Goal: Transaction & Acquisition: Purchase product/service

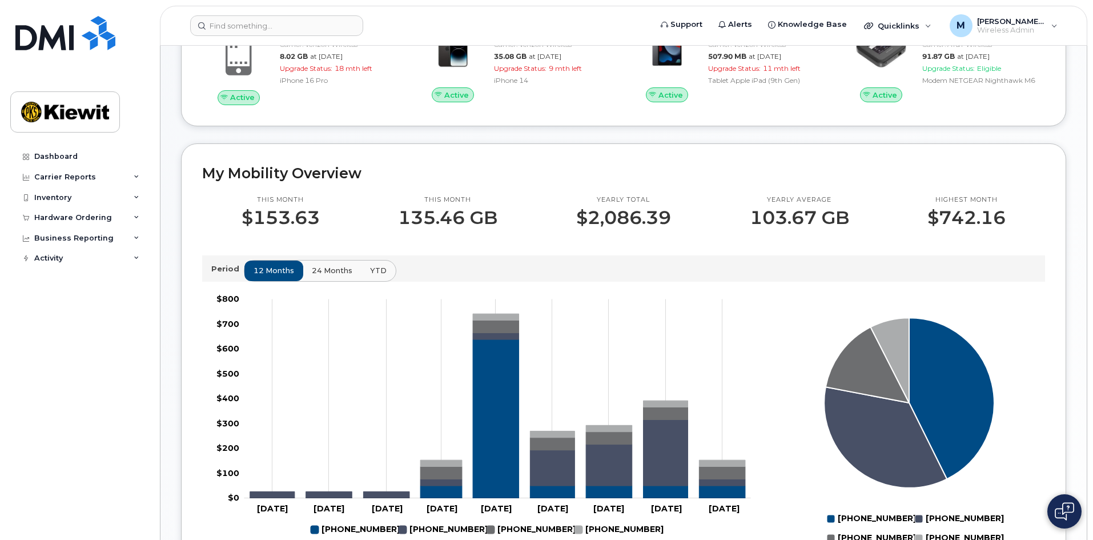
scroll to position [229, 0]
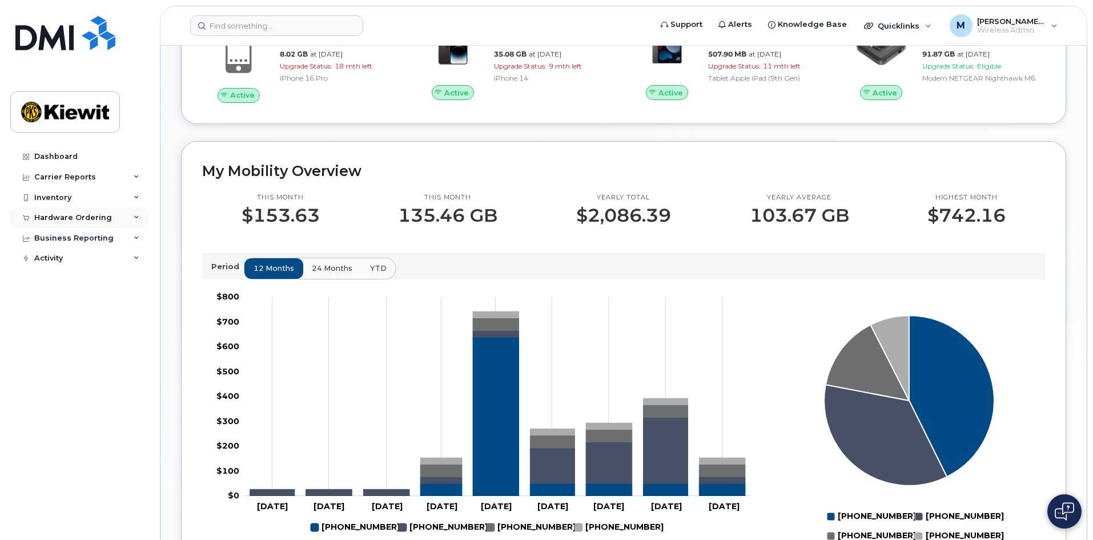
click at [70, 215] on div "Hardware Ordering" at bounding box center [73, 217] width 78 height 9
click at [65, 257] on div "Orders" at bounding box center [53, 260] width 28 height 10
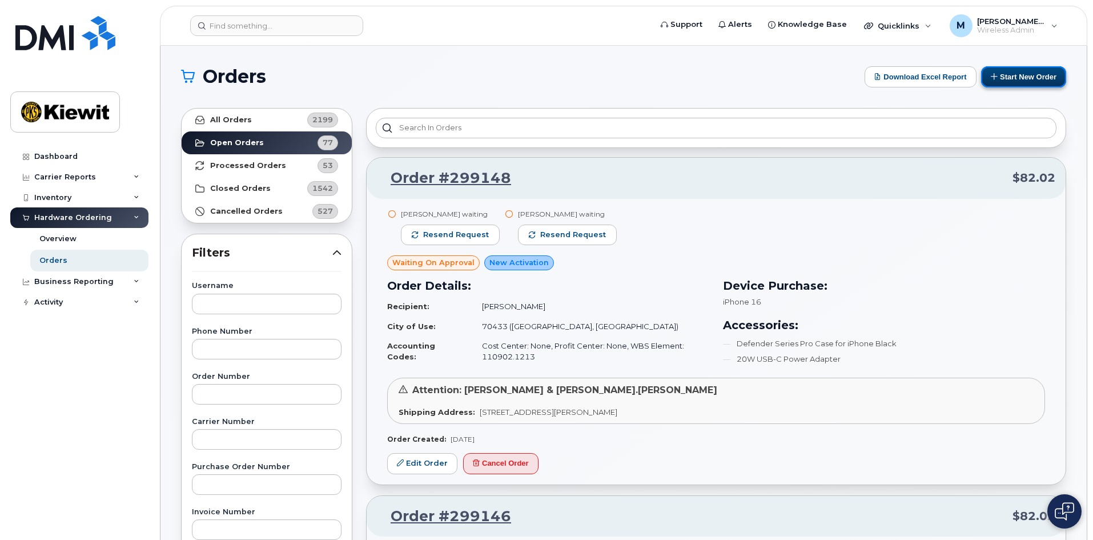
click at [1036, 81] on button "Start New Order" at bounding box center [1023, 76] width 85 height 21
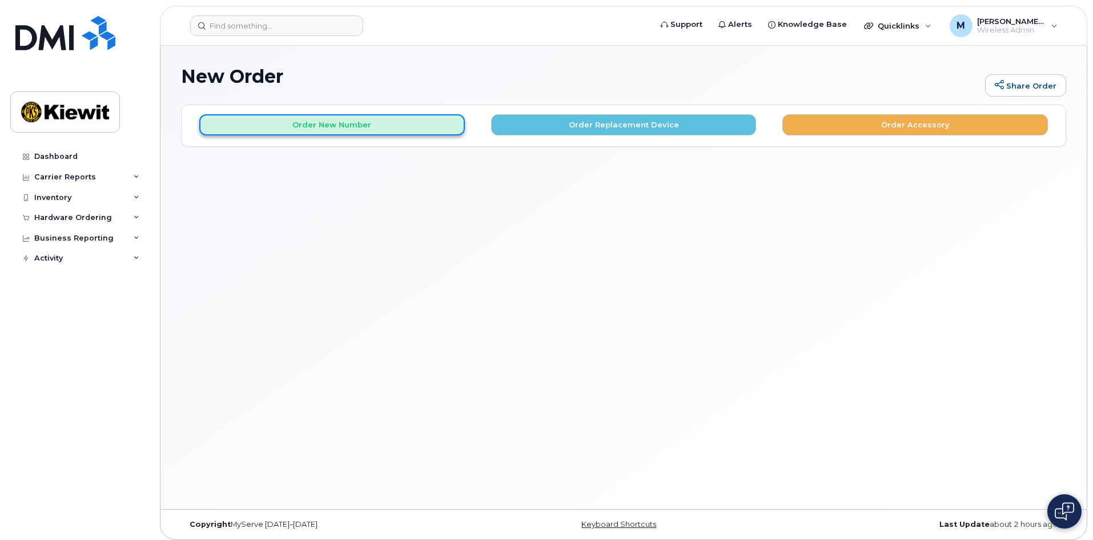
click at [402, 127] on button "Order New Number" at bounding box center [332, 124] width 266 height 21
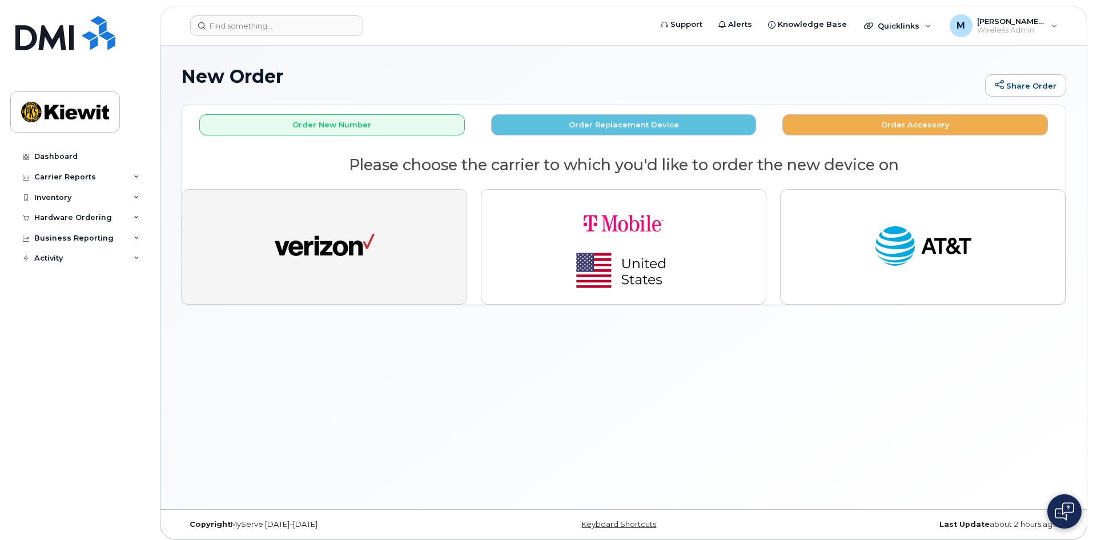
click at [355, 243] on img "button" at bounding box center [325, 246] width 100 height 51
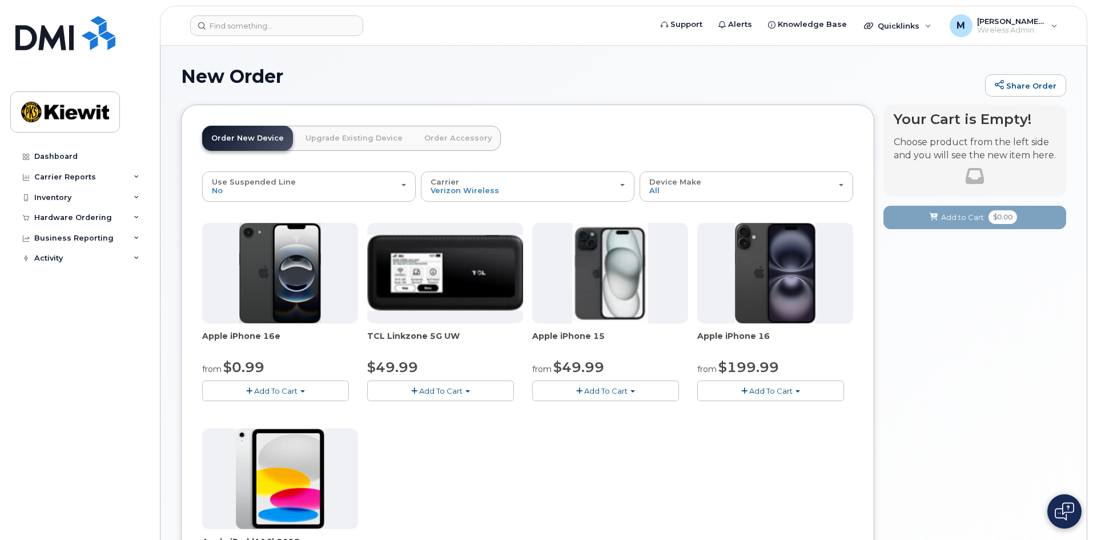
click at [611, 391] on span "Add To Cart" at bounding box center [605, 390] width 43 height 9
click at [598, 412] on link "$49.99 - 2 Year Activation (128GB)" at bounding box center [611, 412] width 153 height 14
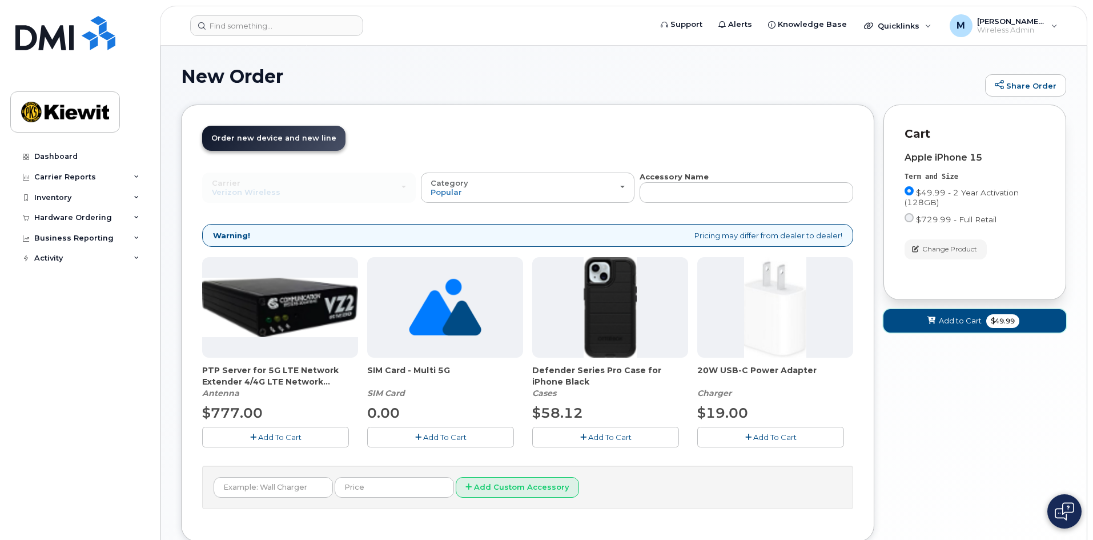
click at [953, 321] on span "Add to Cart" at bounding box center [960, 320] width 43 height 11
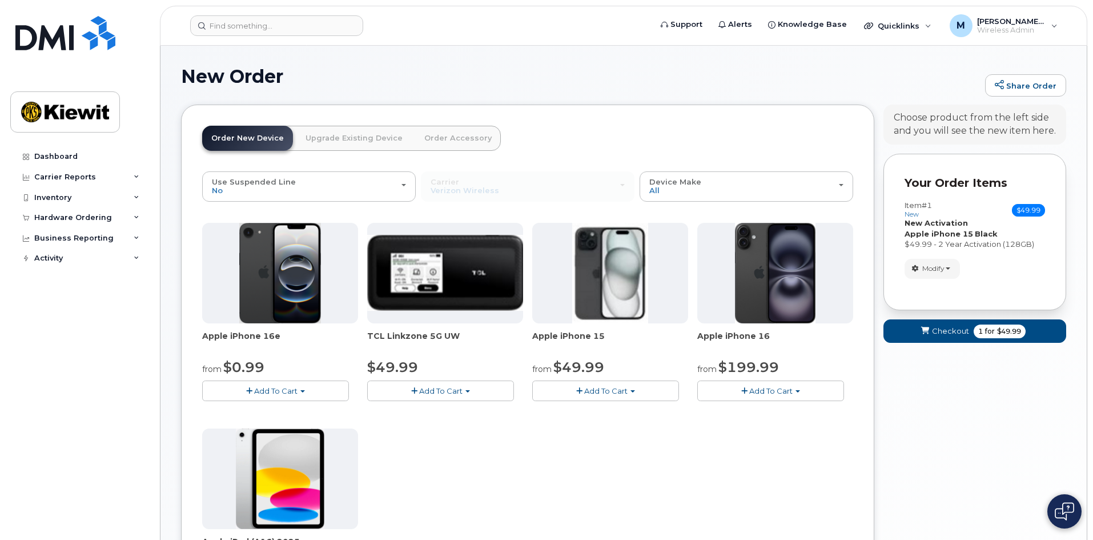
click at [952, 224] on strong "New Activation" at bounding box center [936, 222] width 63 height 9
click at [991, 274] on div "Modify change order only accessories select suspended line Remove" at bounding box center [975, 269] width 141 height 20
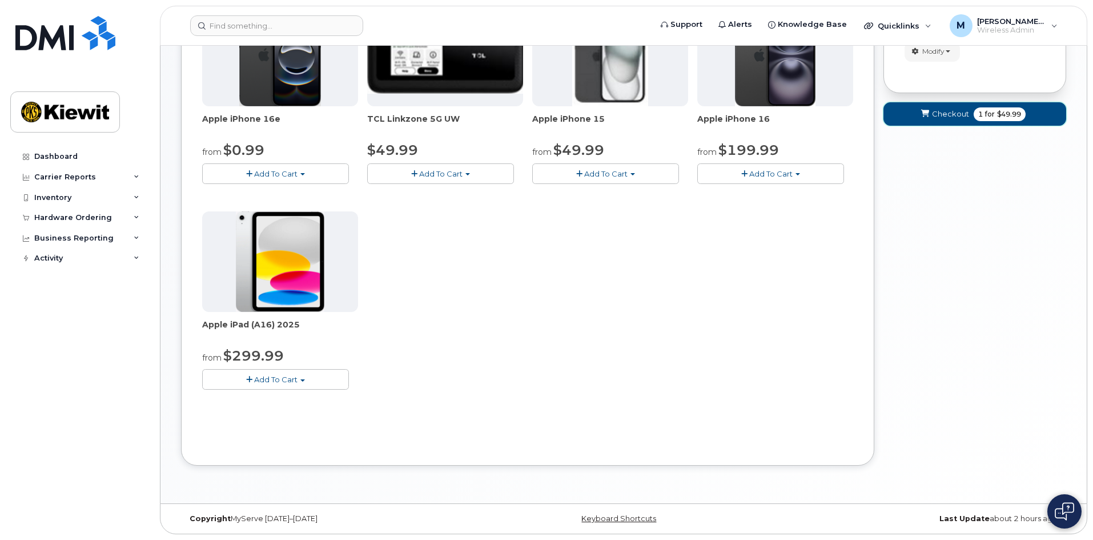
click at [950, 114] on span "Checkout" at bounding box center [950, 114] width 37 height 11
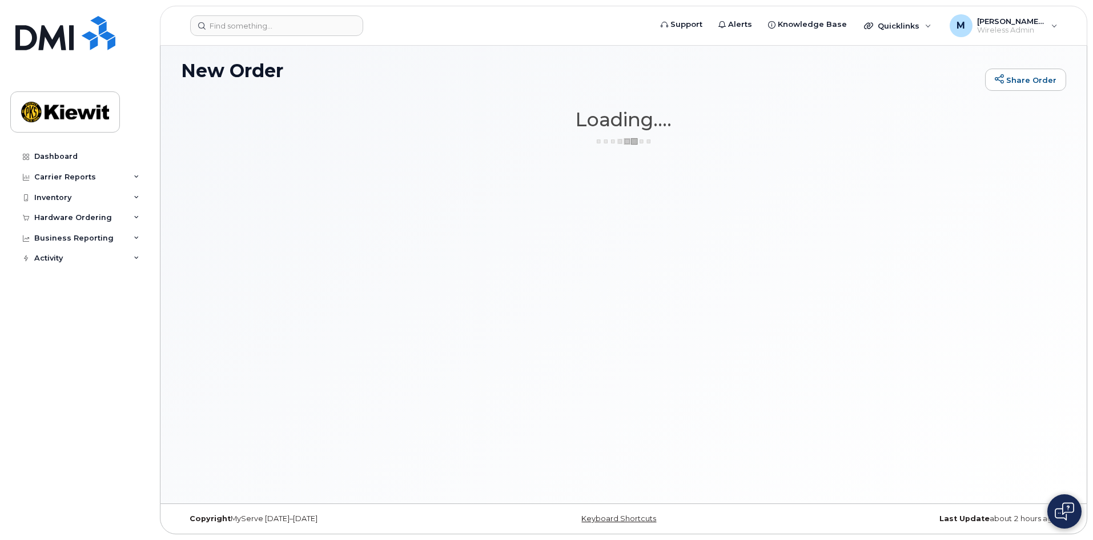
scroll to position [6, 0]
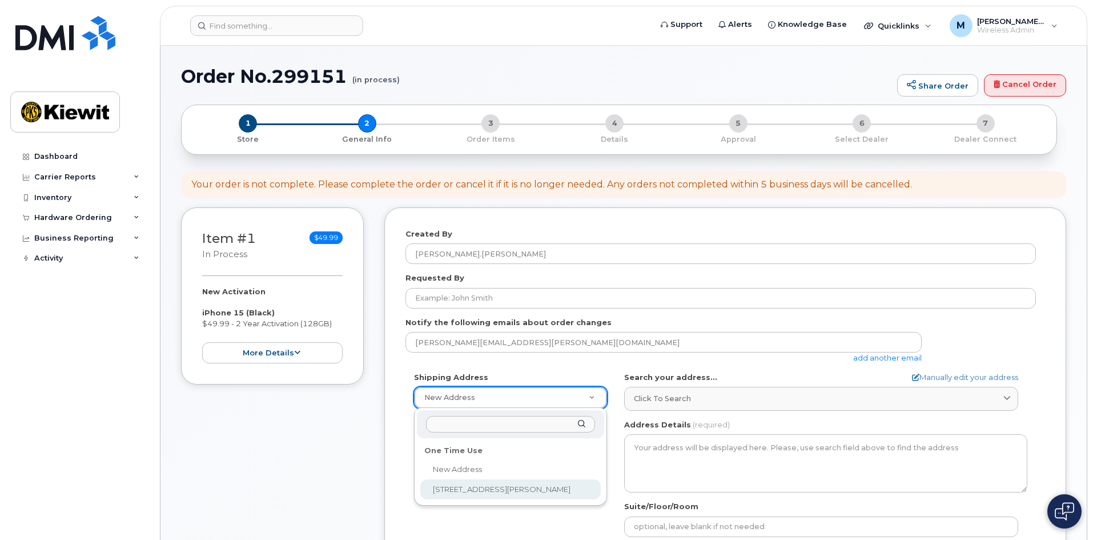
select select "[STREET_ADDRESS][PERSON_NAME]"
type textarea "[STREET_ADDRESS][PERSON_NAME]"
type input "[PERSON_NAME]"
type input "9124295100"
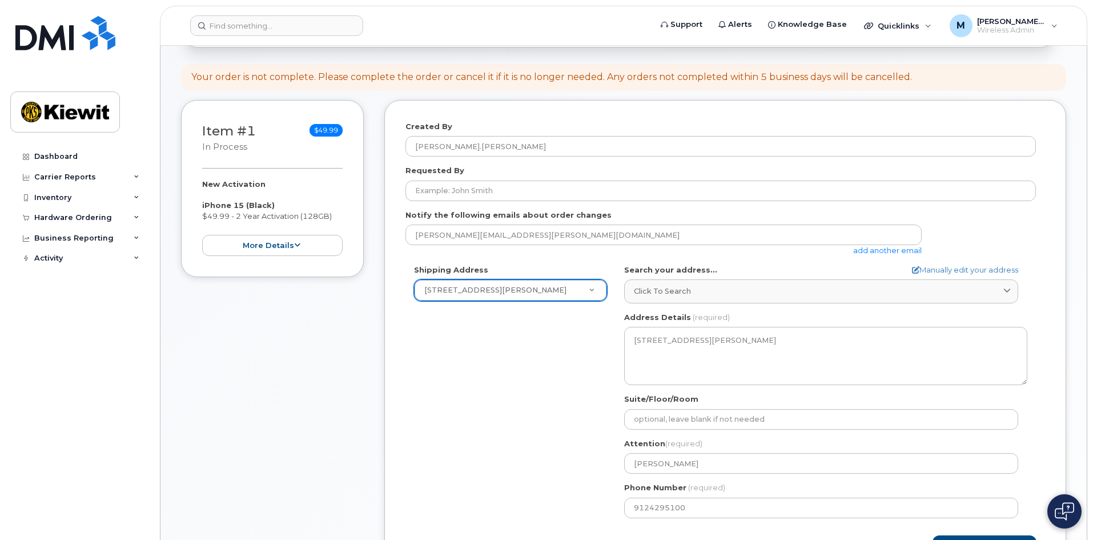
scroll to position [343, 0]
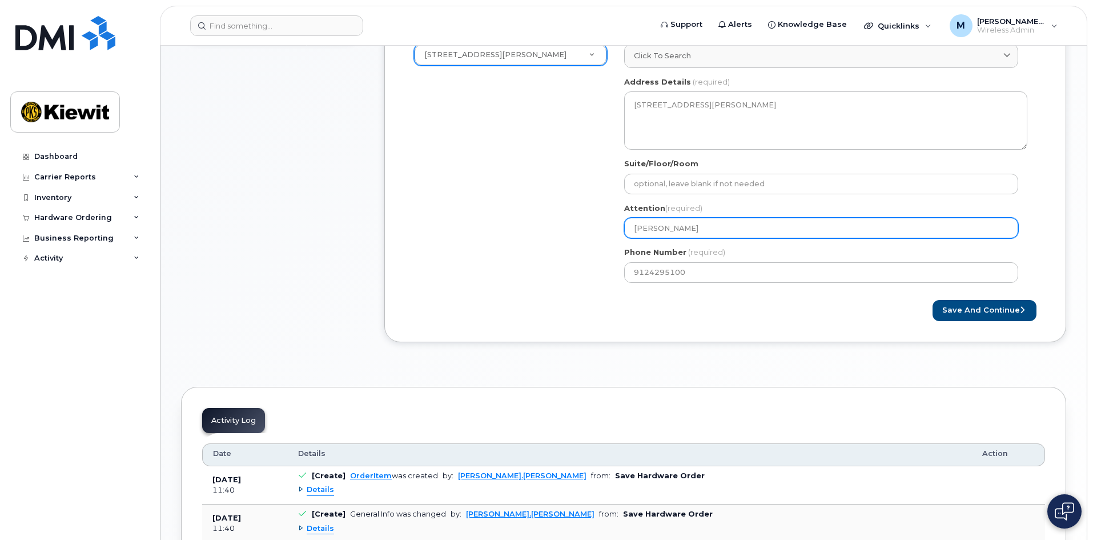
drag, startPoint x: 719, startPoint y: 222, endPoint x: 571, endPoint y: 206, distance: 148.8
click at [571, 206] on div "Shipping Address 205 Hutchinson Island Rd New Address 205 Hutchinson Island Rd …" at bounding box center [721, 160] width 631 height 262
select select
type input "D"
select select
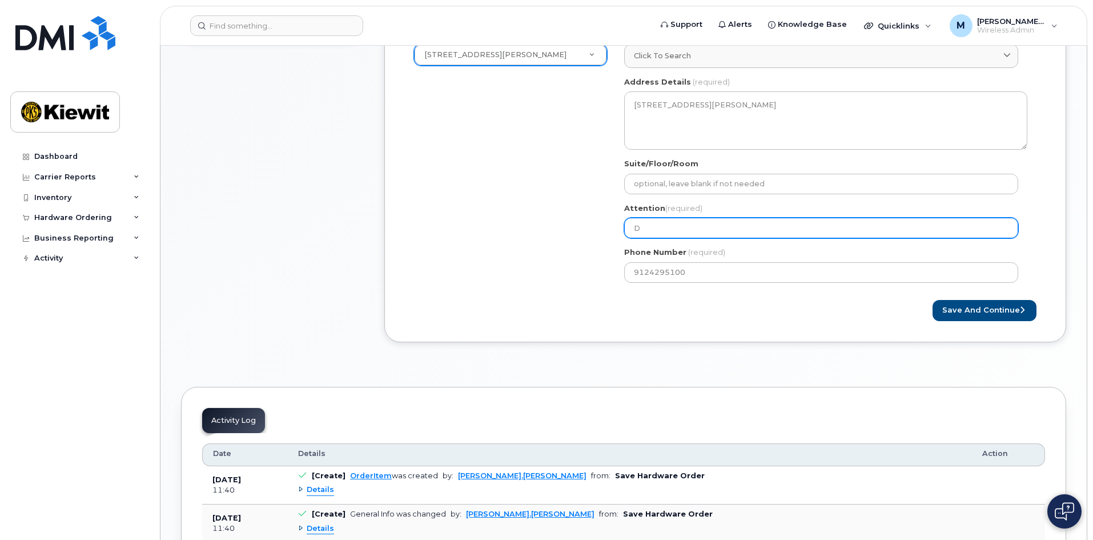
type input "De"
select select
type input "Dev"
select select
type input "Devi"
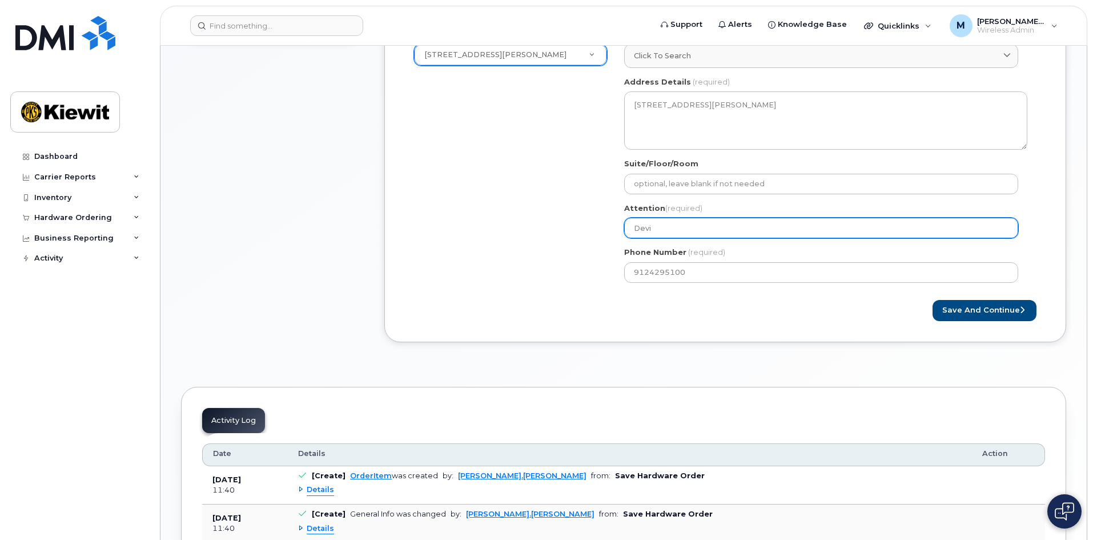
select select
type input "Devin"
select select
type input "Devin H"
select select
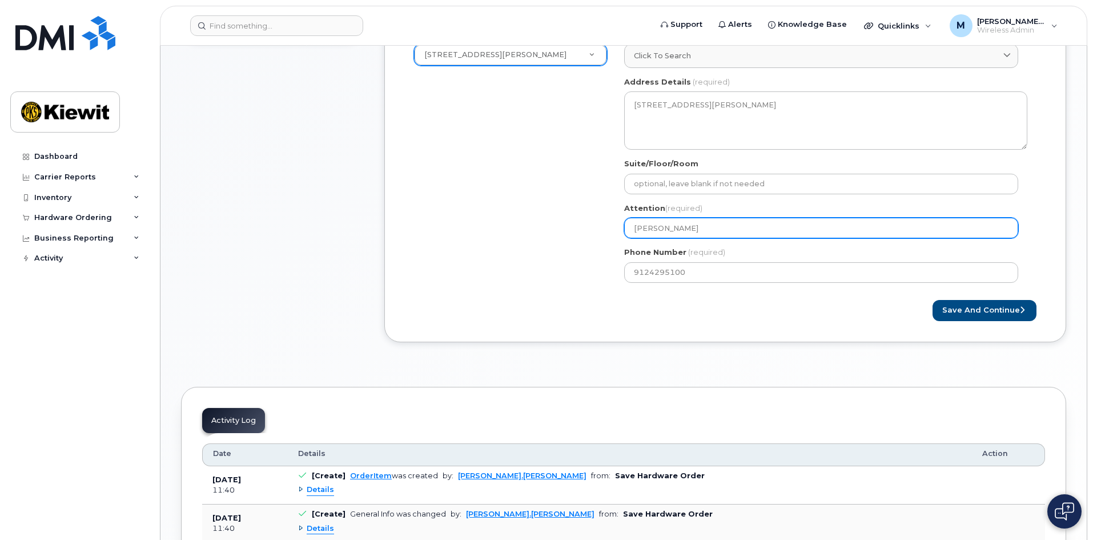
type input "Devin Ha"
select select
type input "Devin Har"
select select
type input "Devin Harv"
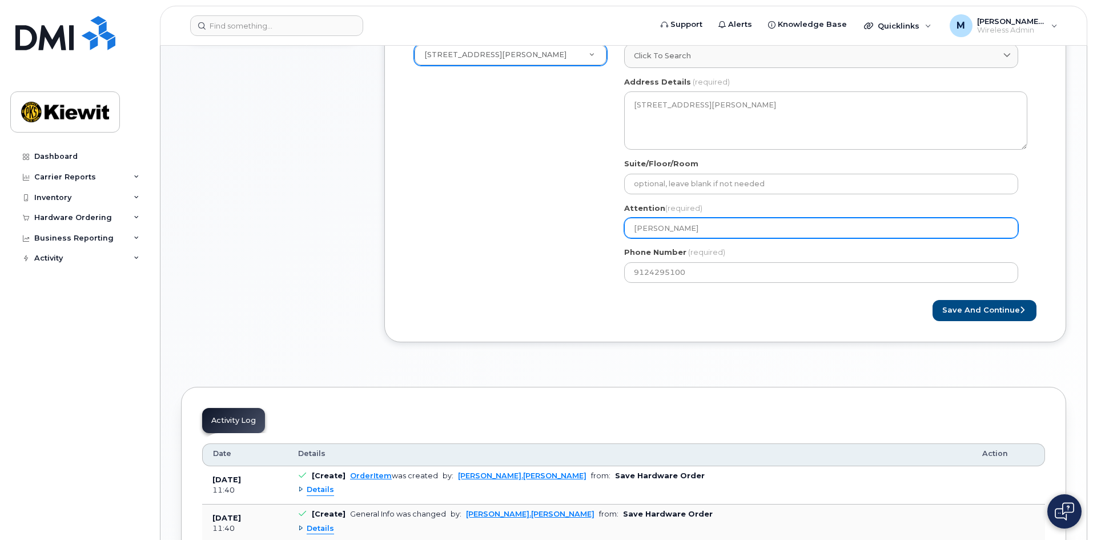
select select
type input "Devin Harve"
select select
type input "[PERSON_NAME]"
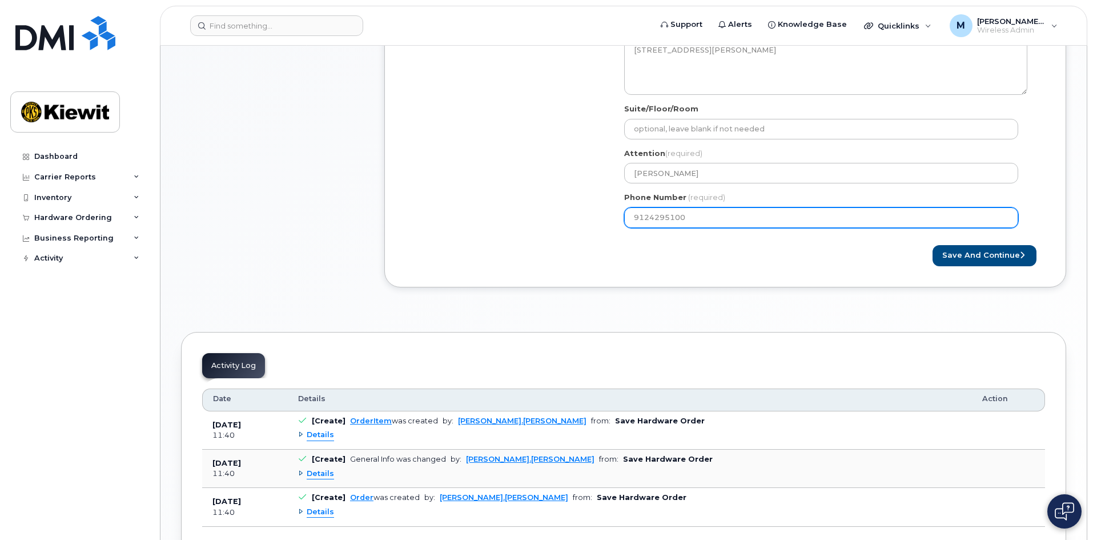
scroll to position [482, 0]
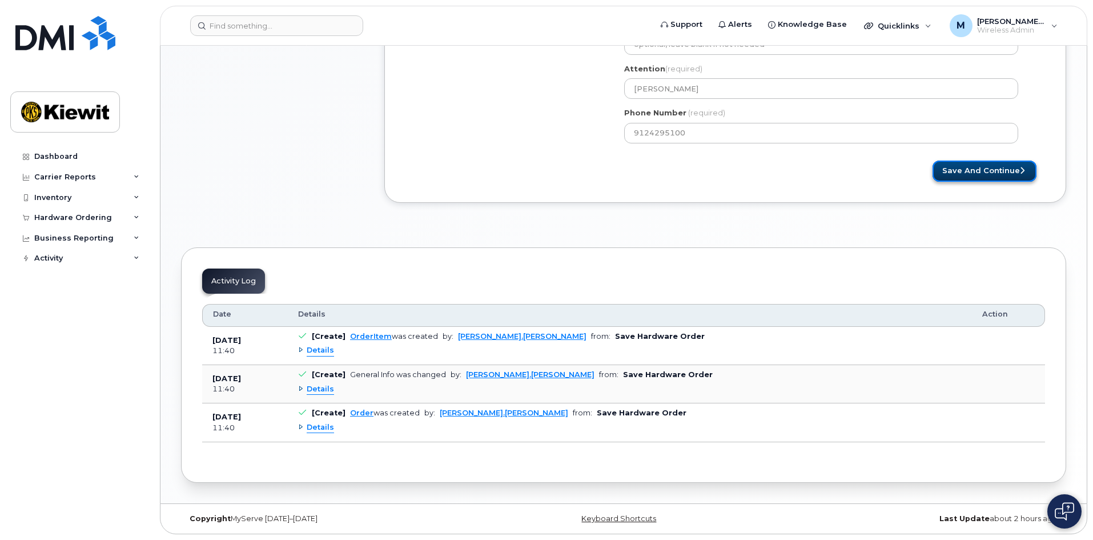
click at [972, 163] on button "Save and Continue" at bounding box center [985, 171] width 104 height 21
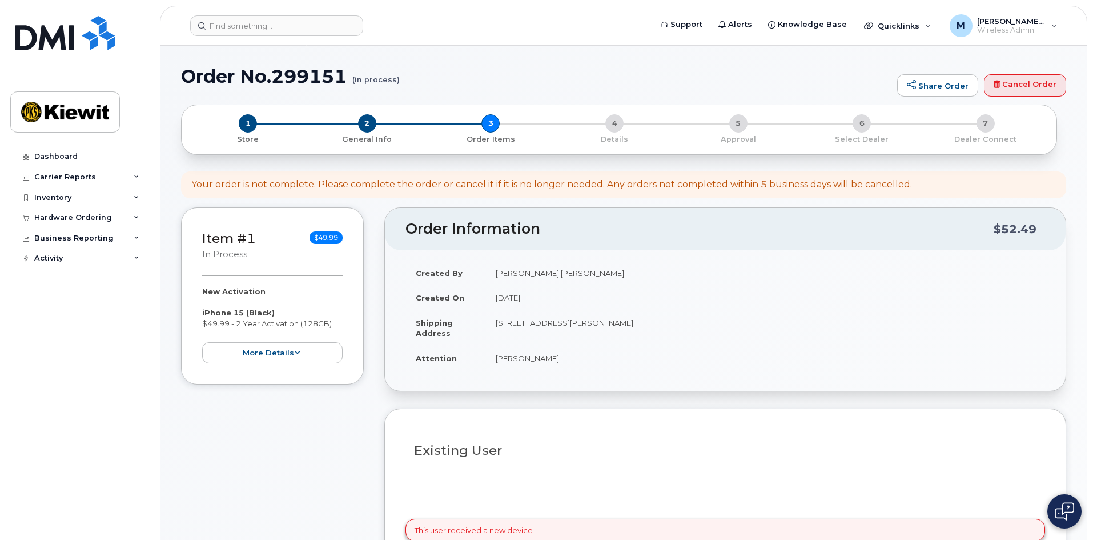
select select
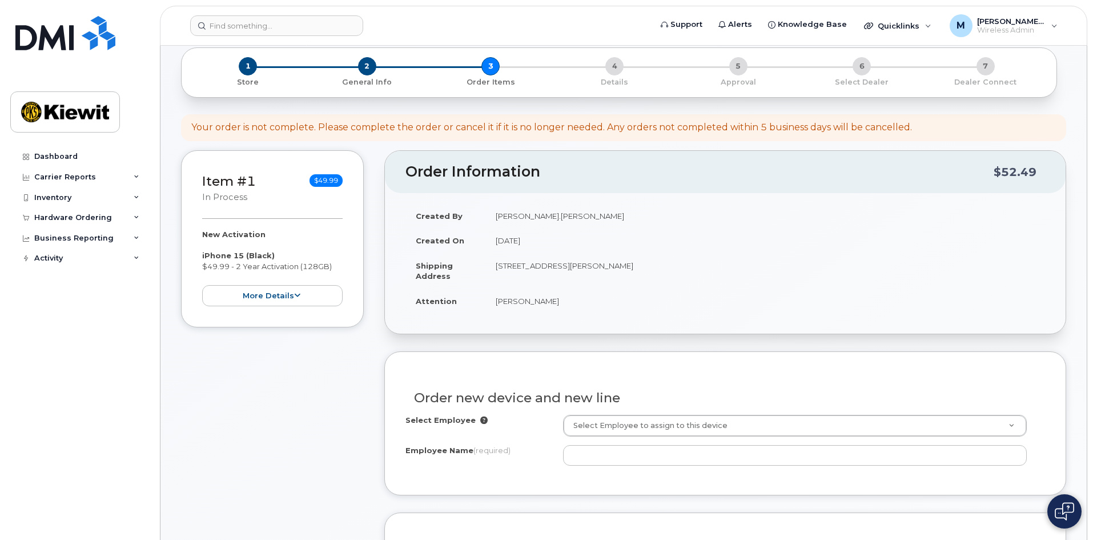
scroll to position [171, 0]
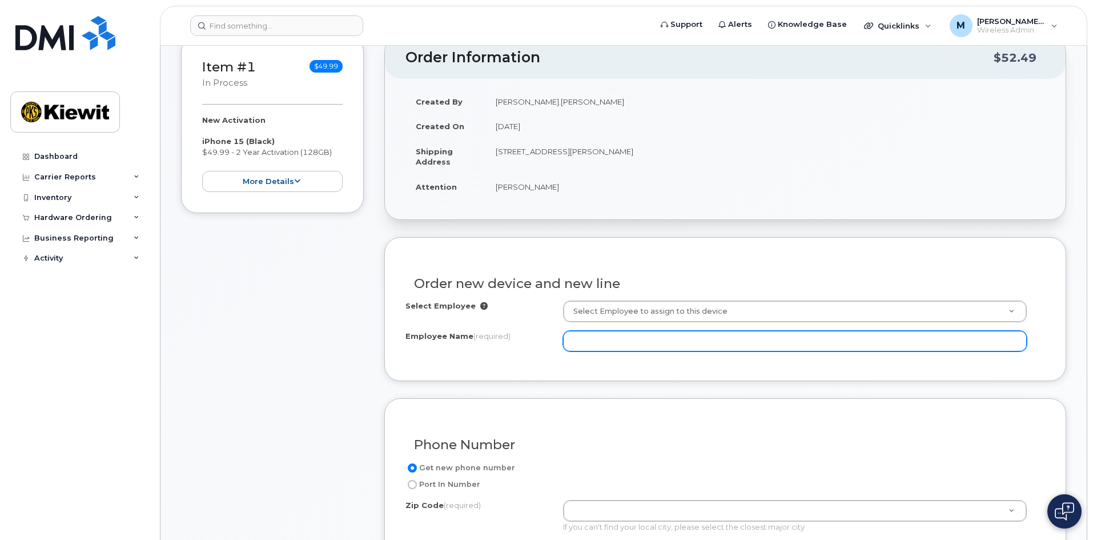
click at [619, 346] on input "Employee Name (required)" at bounding box center [795, 341] width 464 height 21
click at [599, 340] on input "Devin.Harvey" at bounding box center [795, 341] width 464 height 21
type input "Devin"
drag, startPoint x: 654, startPoint y: 340, endPoint x: 426, endPoint y: 332, distance: 227.5
click at [435, 335] on div "Employee Name (required) Devin" at bounding box center [726, 341] width 640 height 21
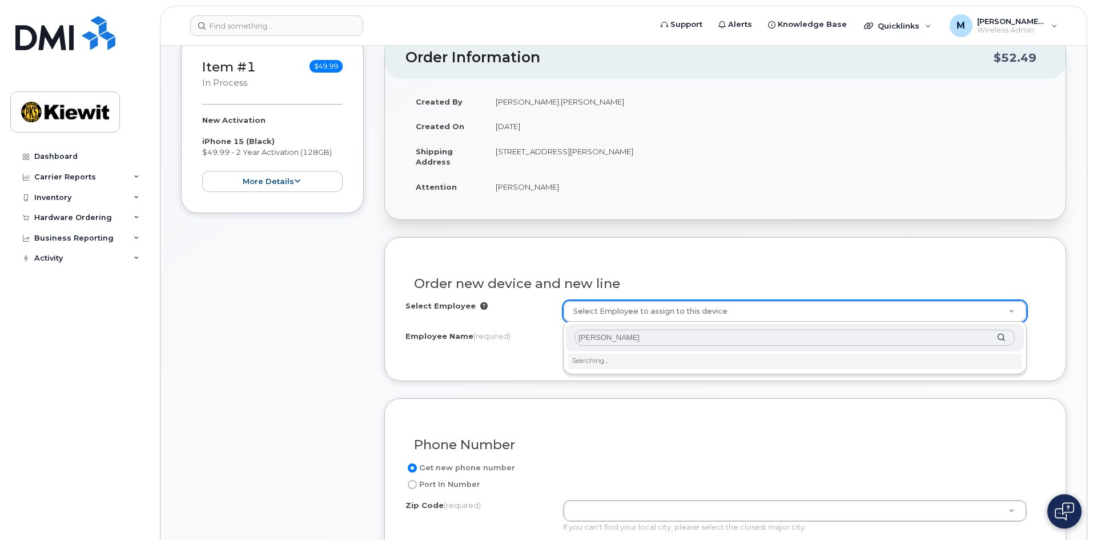
click at [599, 339] on input "devin harvey" at bounding box center [795, 338] width 440 height 17
type input "devin harvey"
type input "2750396"
type input "[PERSON_NAME]"
type input "25-1 West Bay St"
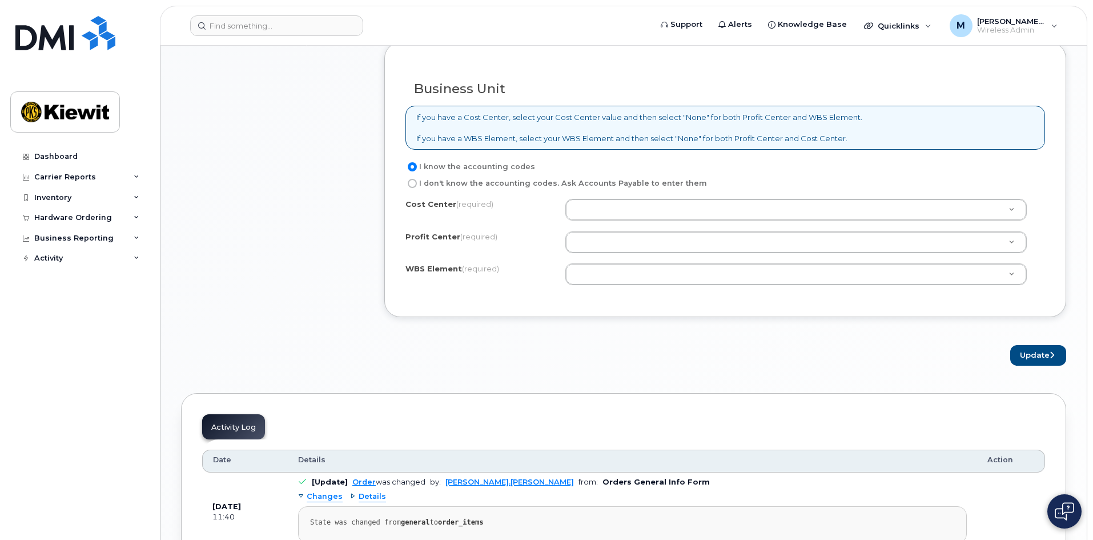
scroll to position [914, 0]
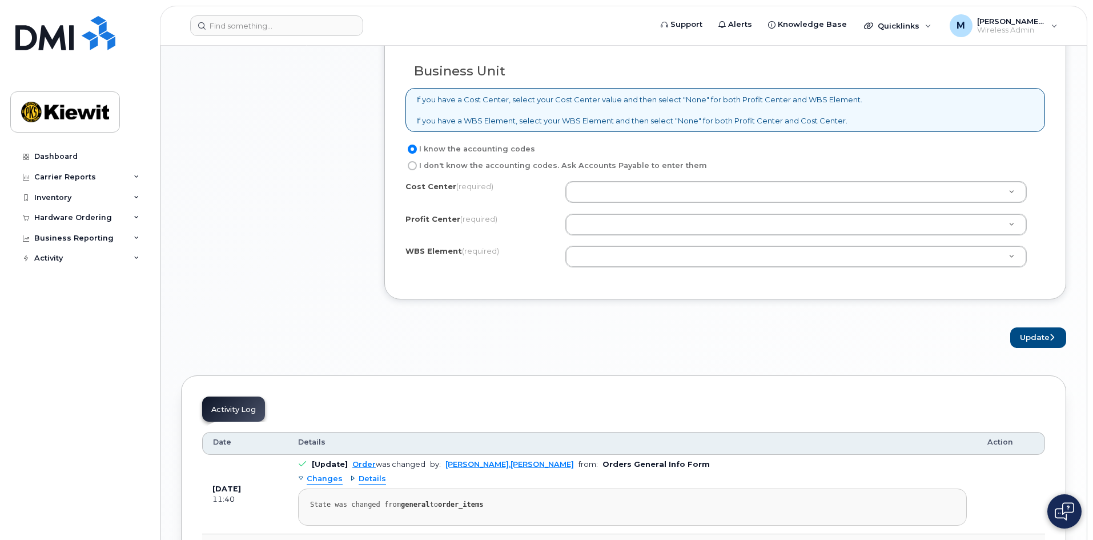
click at [414, 163] on input "I don't know the accounting codes. Ask Accounts Payable to enter them" at bounding box center [412, 165] width 9 height 9
radio input "true"
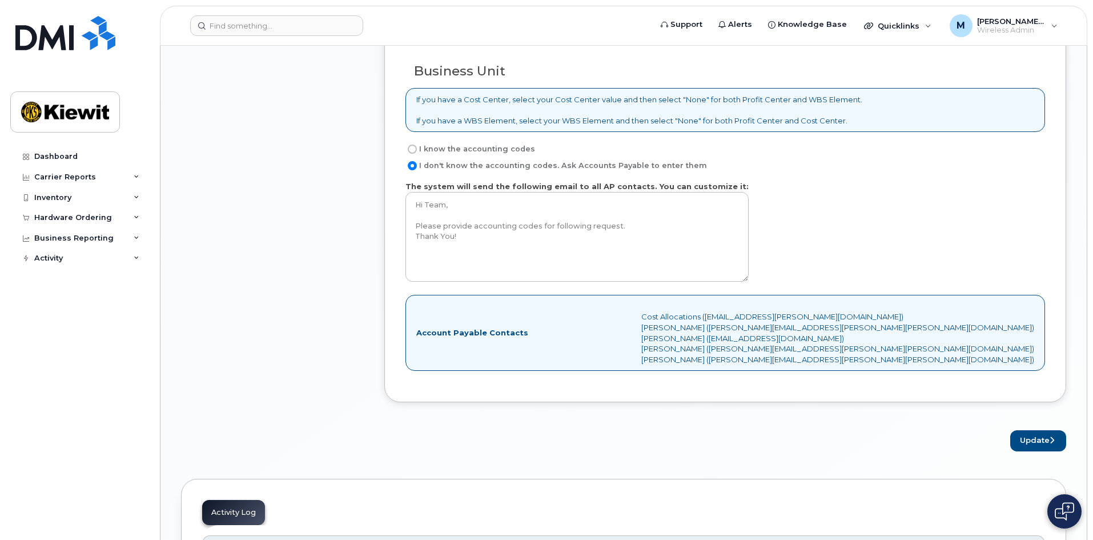
click at [414, 147] on input "I know the accounting codes" at bounding box center [412, 149] width 9 height 9
radio input "true"
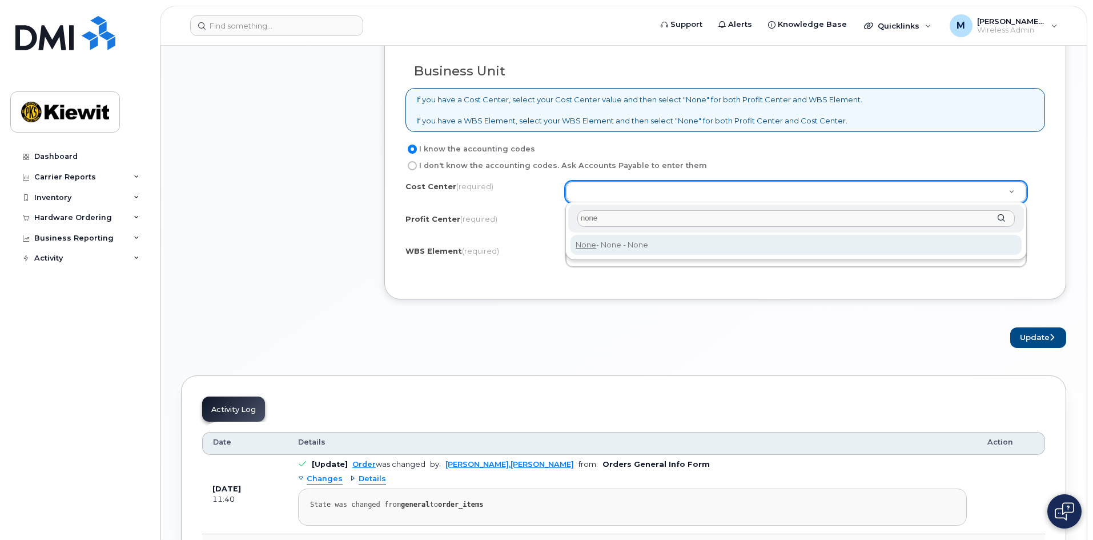
type input "none"
type input "None"
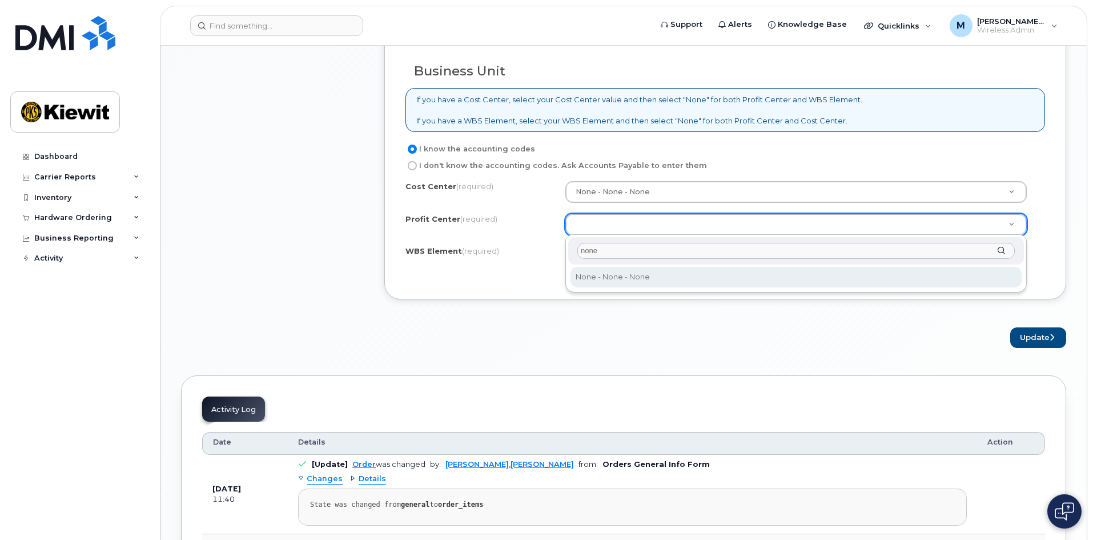
type input "none"
select select "None"
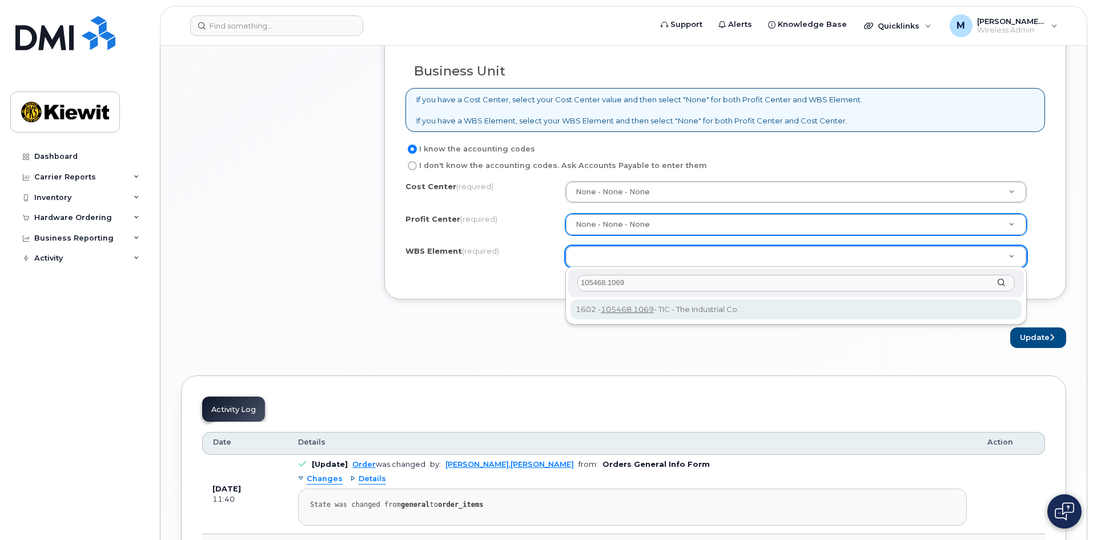
type input "105468.1069"
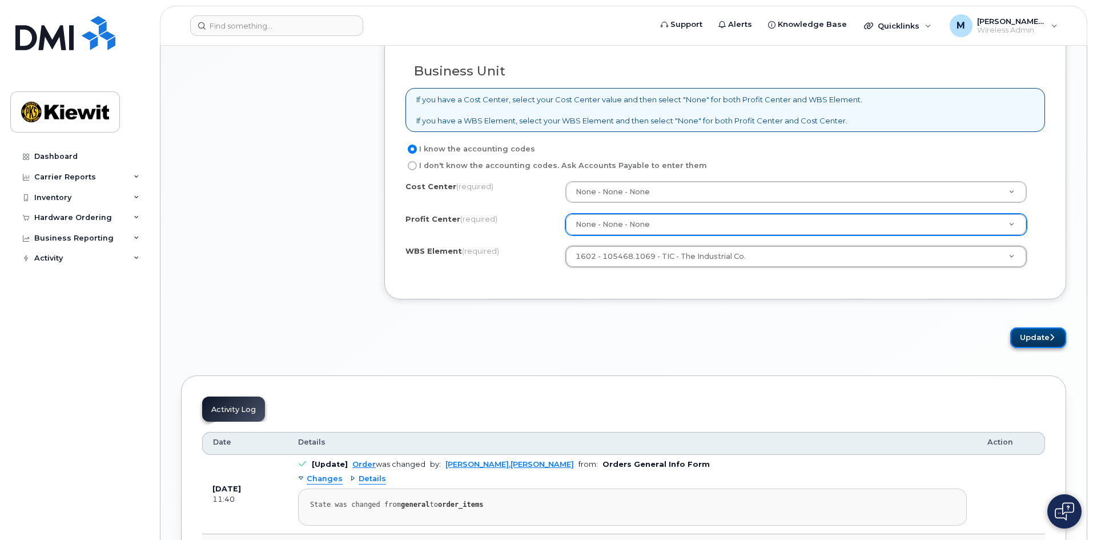
click at [1032, 339] on button "Update" at bounding box center [1039, 337] width 56 height 21
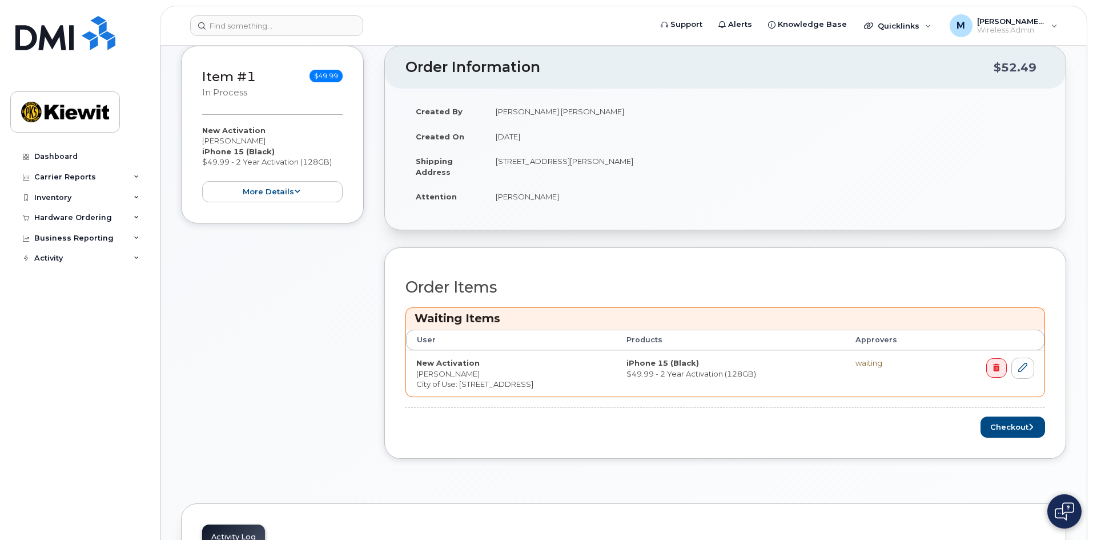
scroll to position [229, 0]
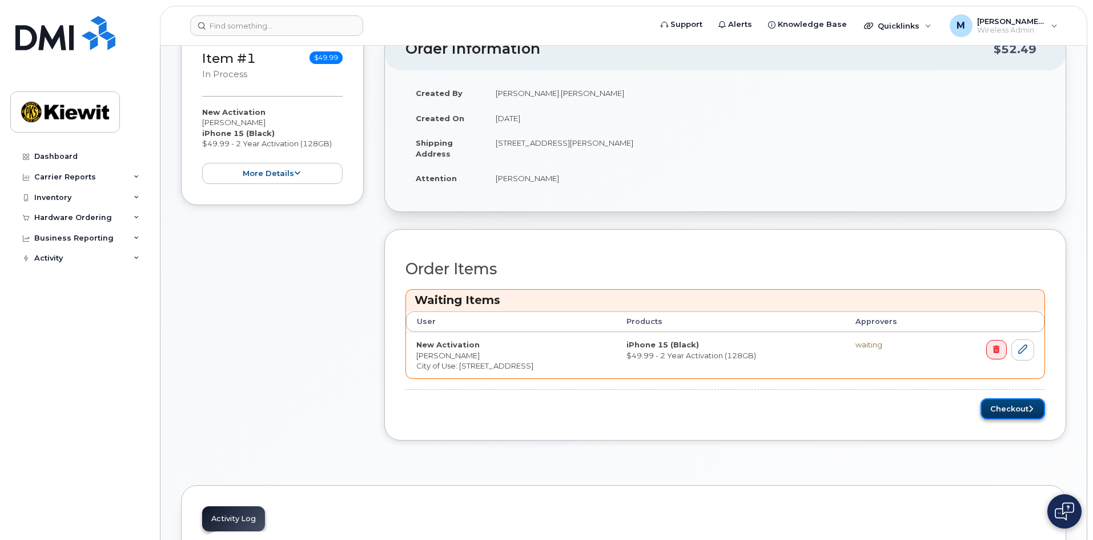
click at [999, 409] on button "Checkout" at bounding box center [1013, 408] width 65 height 21
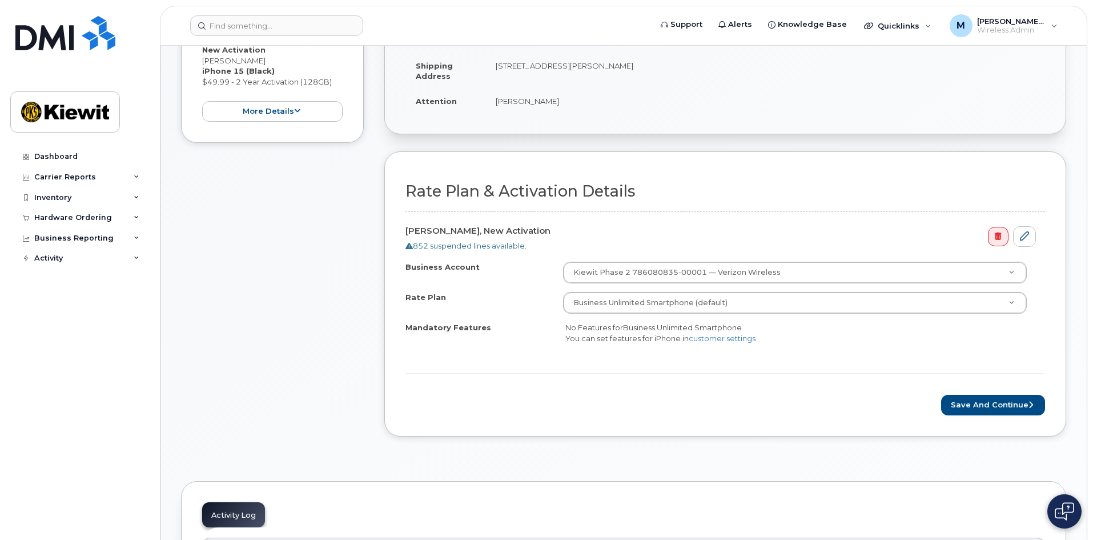
scroll to position [229, 0]
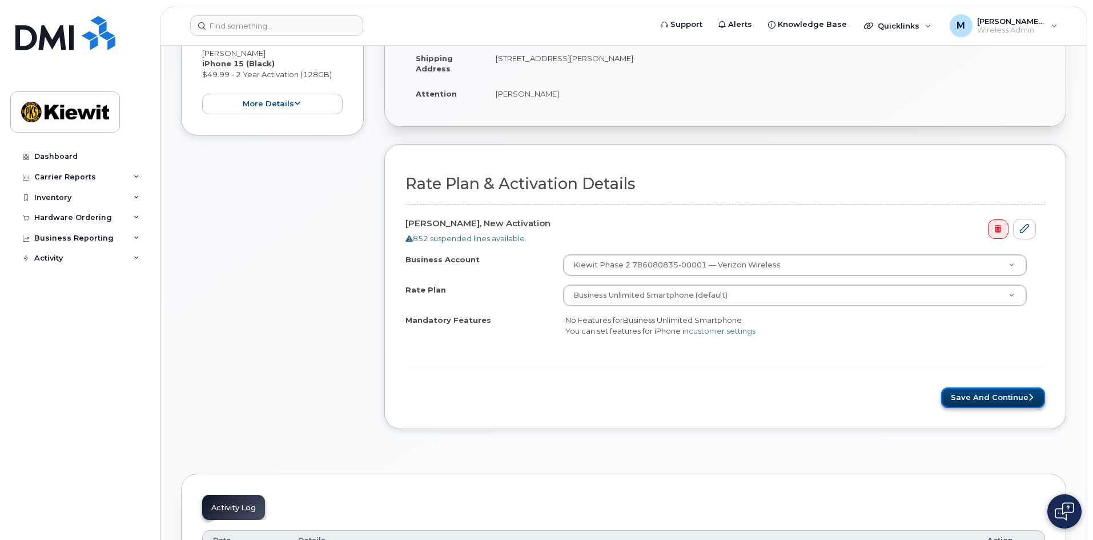
click at [962, 392] on button "Save and Continue" at bounding box center [993, 397] width 104 height 21
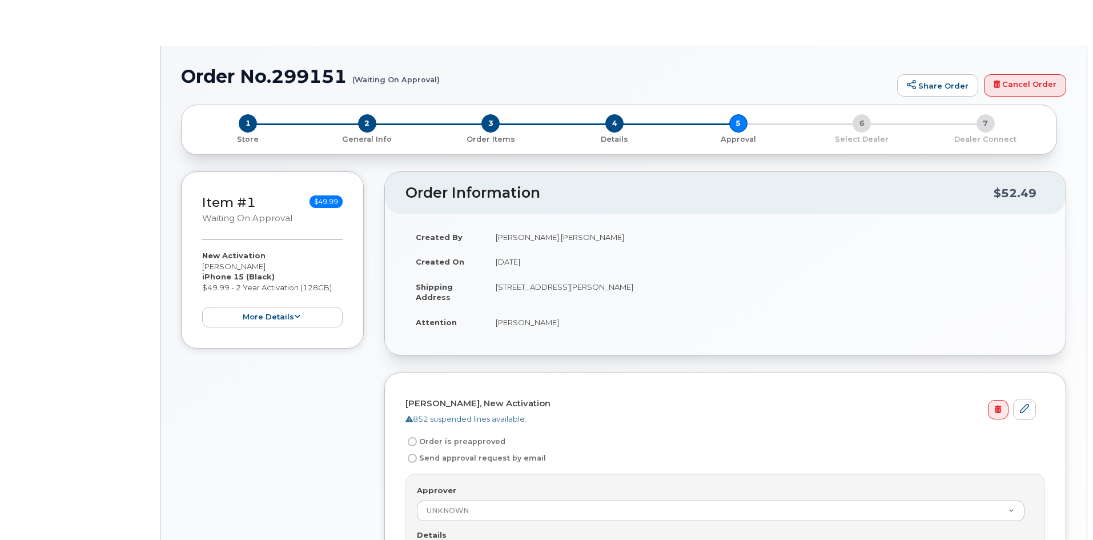
radio input "true"
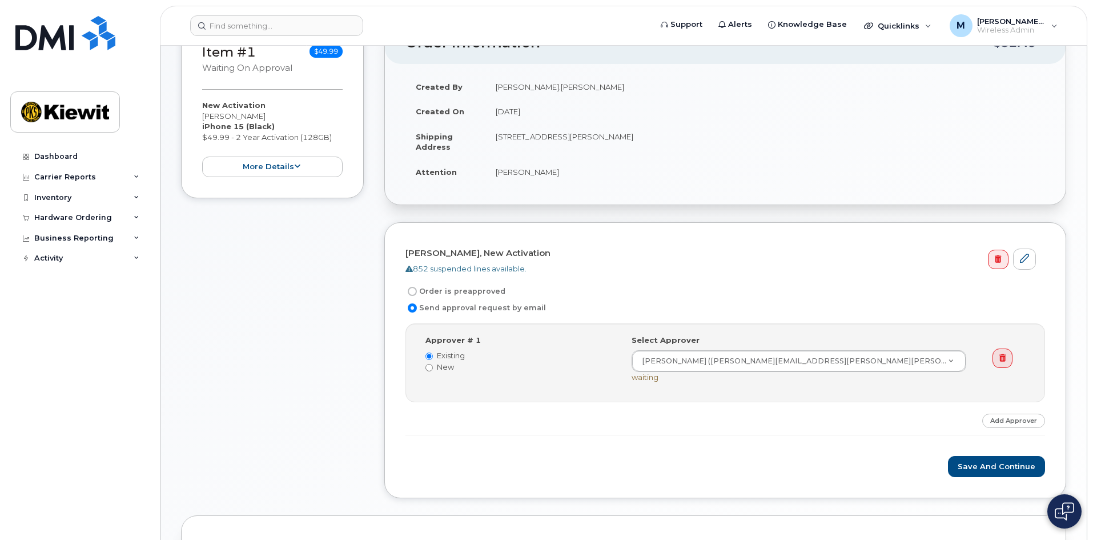
scroll to position [165, 0]
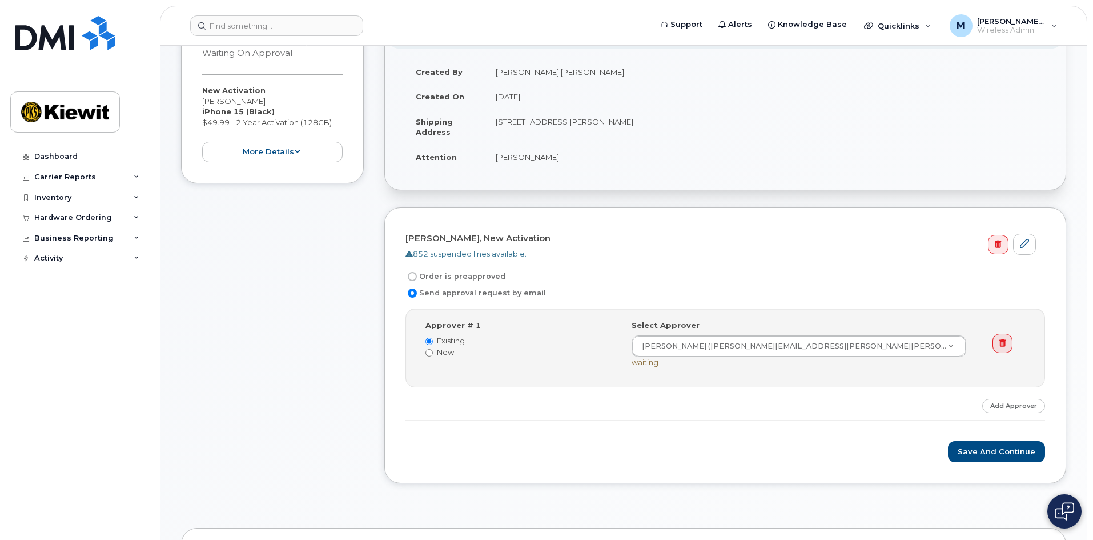
click at [413, 274] on input "Order is preapproved" at bounding box center [412, 276] width 9 height 9
radio input "true"
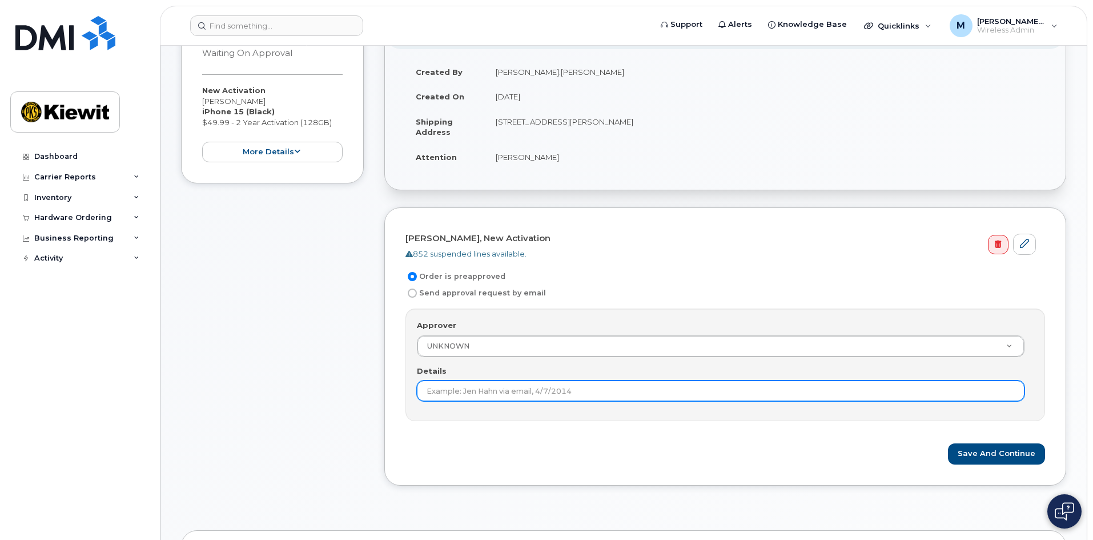
click at [517, 396] on input "Details" at bounding box center [721, 390] width 608 height 21
type input "Melissa Arnsdorff"
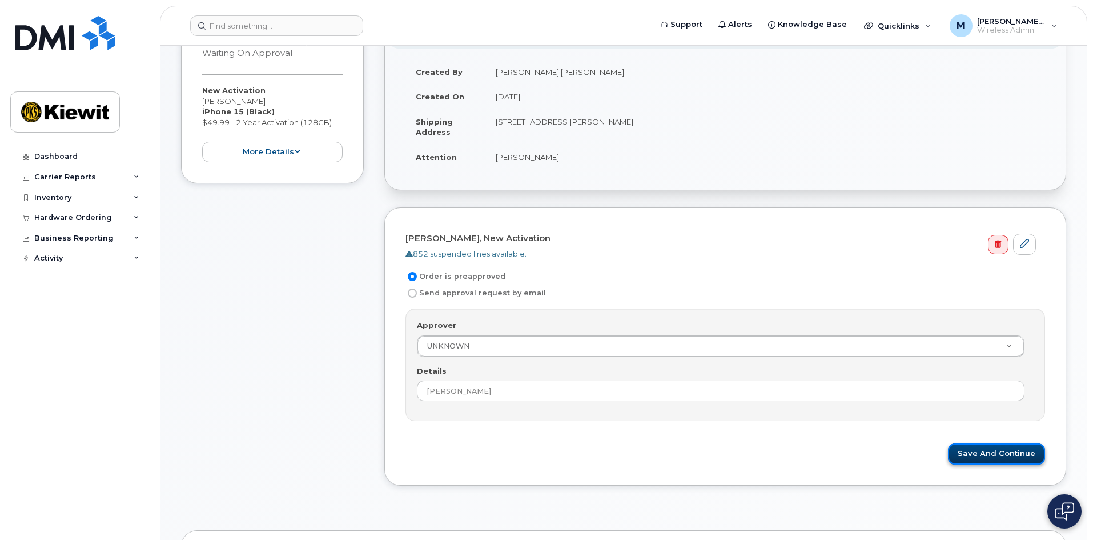
click at [980, 451] on button "Save and Continue" at bounding box center [996, 453] width 97 height 21
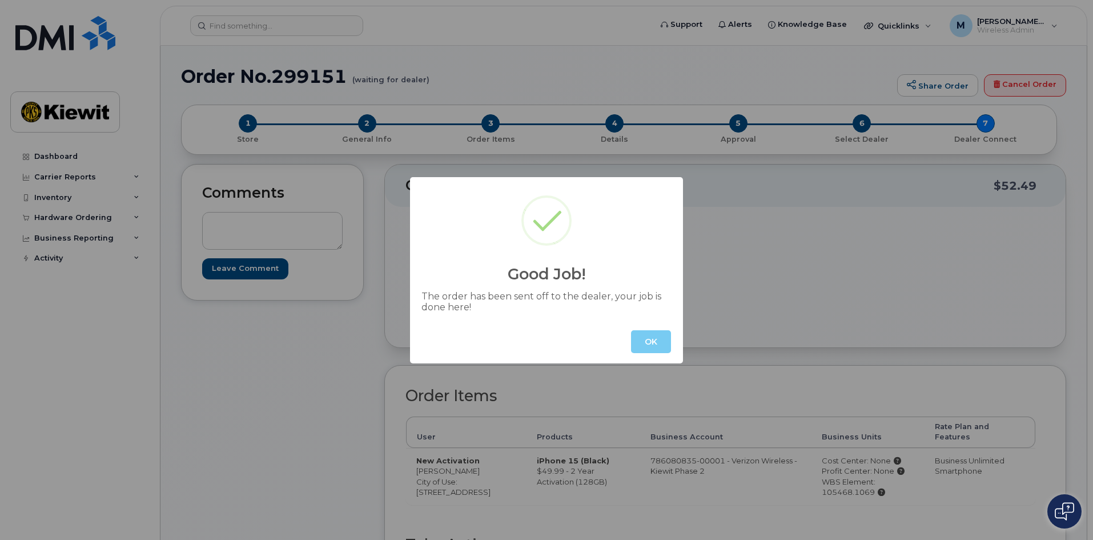
click at [663, 343] on button "OK" at bounding box center [651, 341] width 40 height 23
